Goal: Complete application form

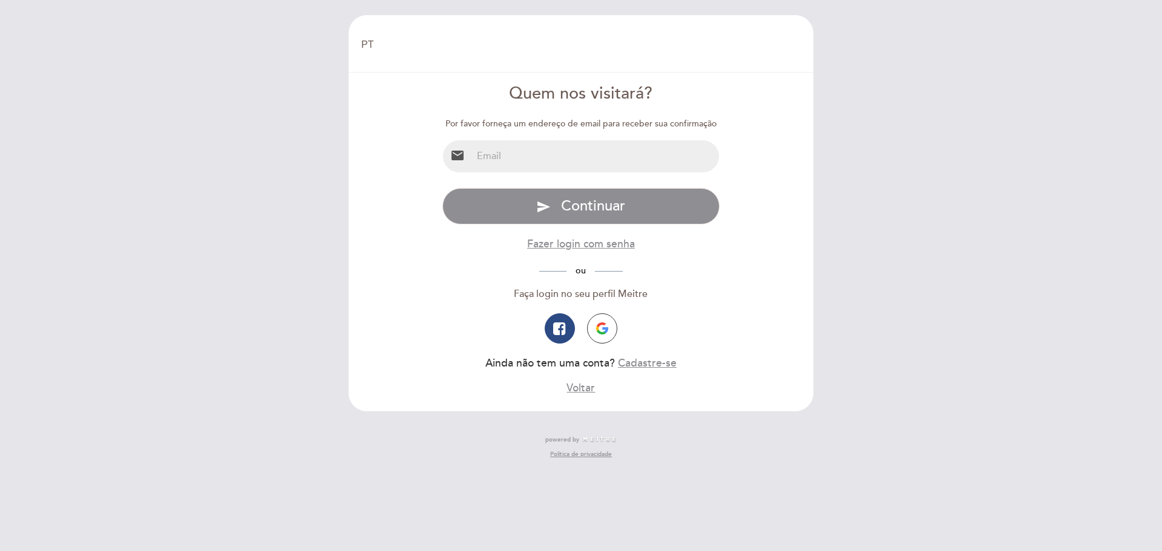
select select "pt"
click at [514, 148] on input "email" at bounding box center [596, 156] width 248 height 32
type input "[EMAIL_ADDRESS][DOMAIN_NAME]"
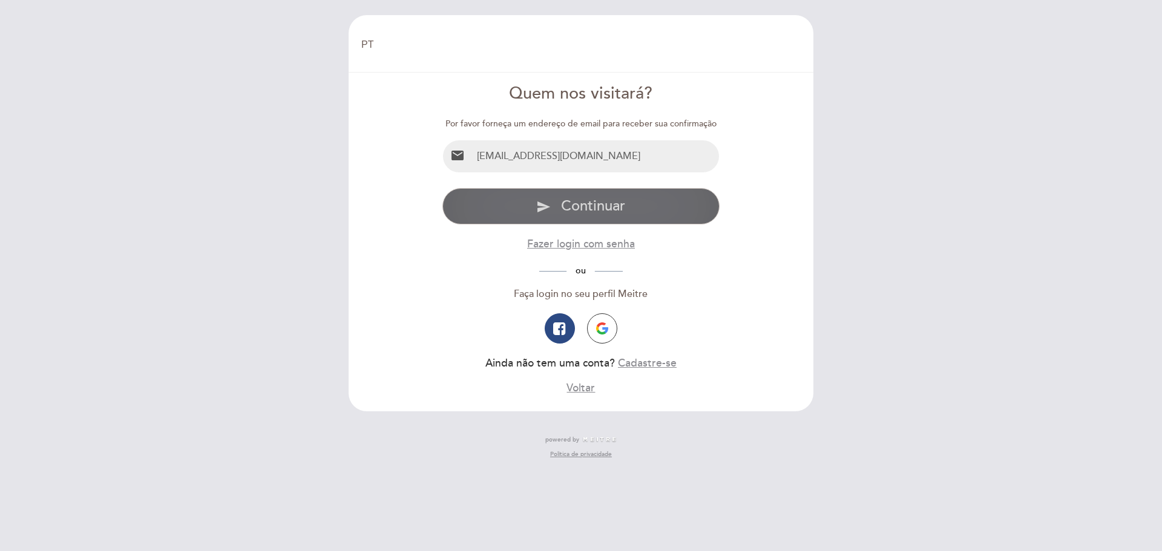
click at [625, 206] on span "Continuar" at bounding box center [593, 206] width 64 height 18
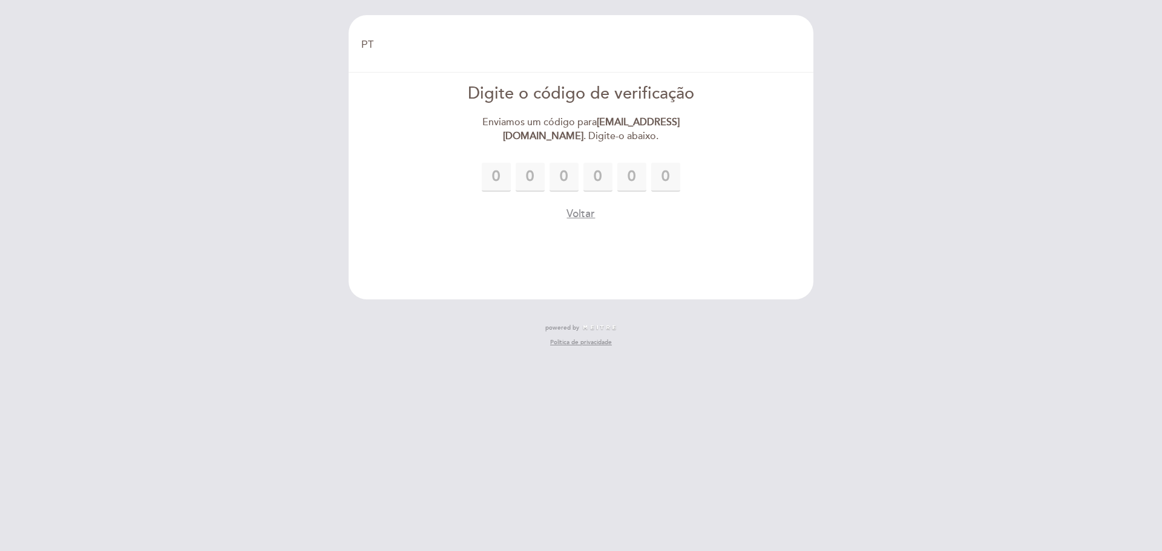
type input "5"
type input "7"
type input "5"
type input "6"
type input "7"
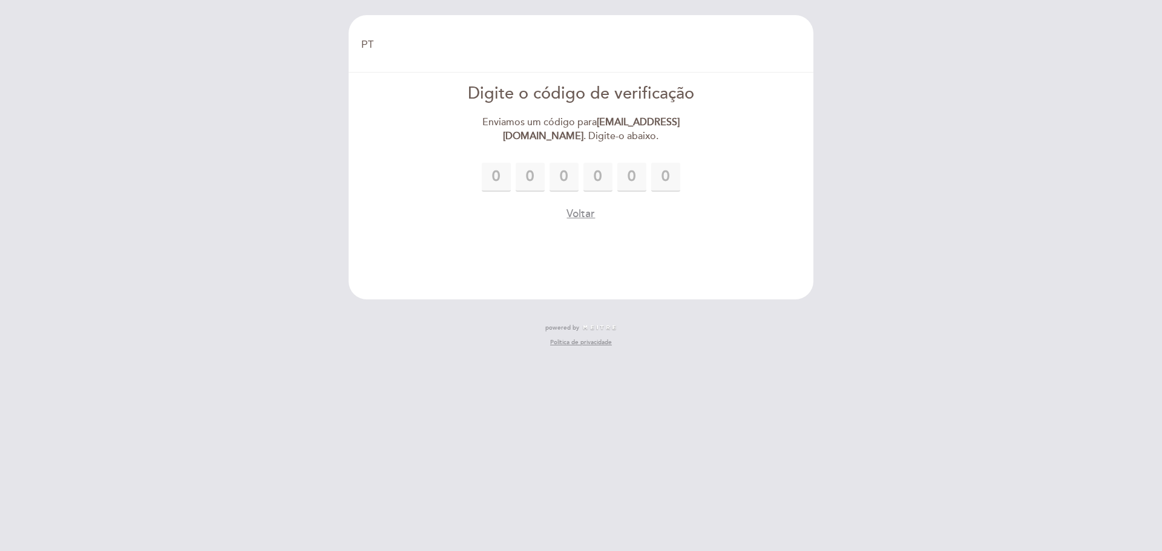
type input "2"
click at [768, 127] on form "Digite o código de verificação Enviamos um código para [EMAIL_ADDRESS][DOMAIN_N…" at bounding box center [581, 151] width 448 height 139
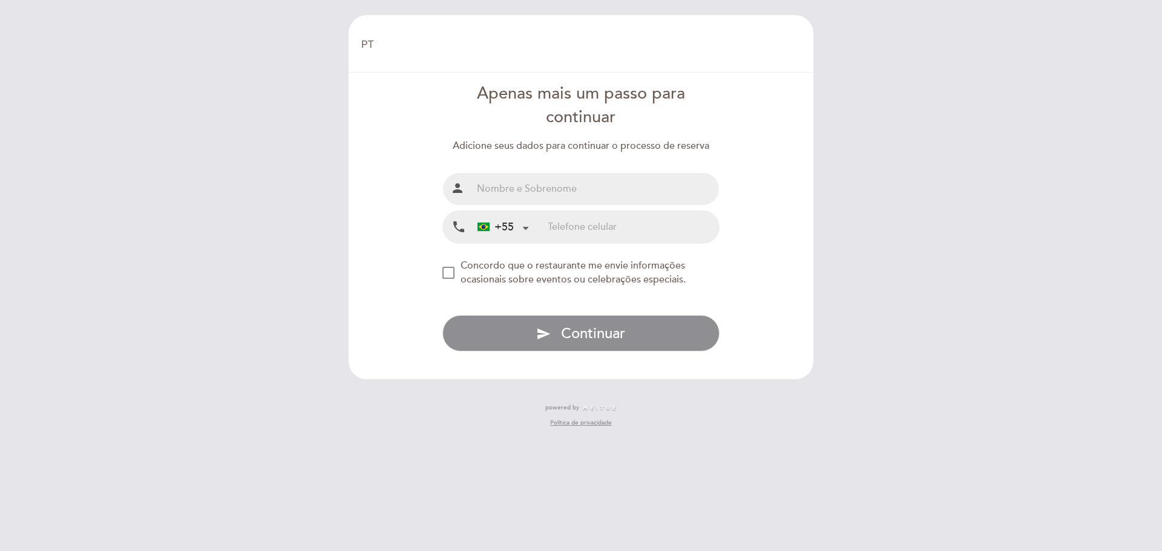
click at [578, 194] on input "text" at bounding box center [596, 189] width 248 height 32
type input "[PERSON_NAME]"
click at [581, 231] on input "tel" at bounding box center [633, 227] width 171 height 32
type input "11975721274"
click at [453, 274] on div "NEW_MODAL_AGREE_RESTAURANT_SEND_OCCASIONAL_INFO" at bounding box center [448, 273] width 12 height 12
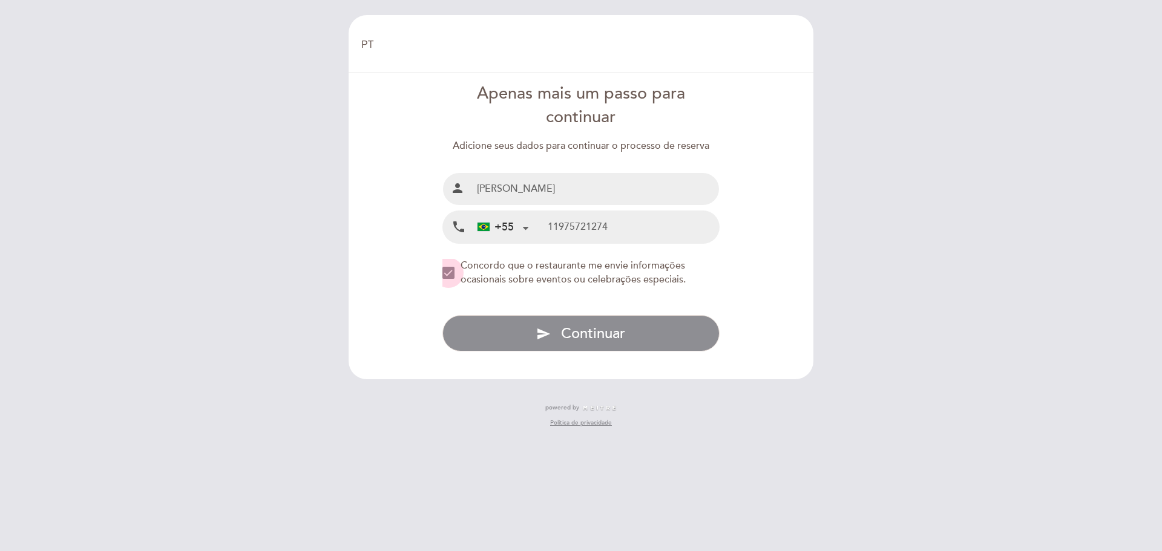
click at [452, 278] on div "NEW_MODAL_AGREE_RESTAURANT_SEND_OCCASIONAL_INFO" at bounding box center [448, 273] width 12 height 12
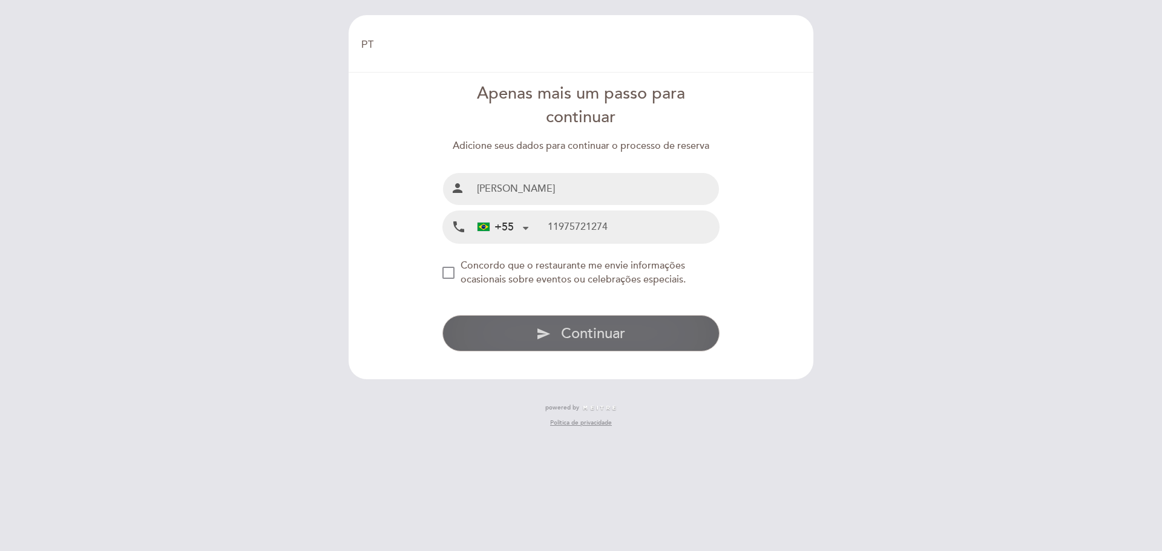
click at [634, 333] on button "send Continuar" at bounding box center [581, 333] width 278 height 36
